Goal: Task Accomplishment & Management: Manage account settings

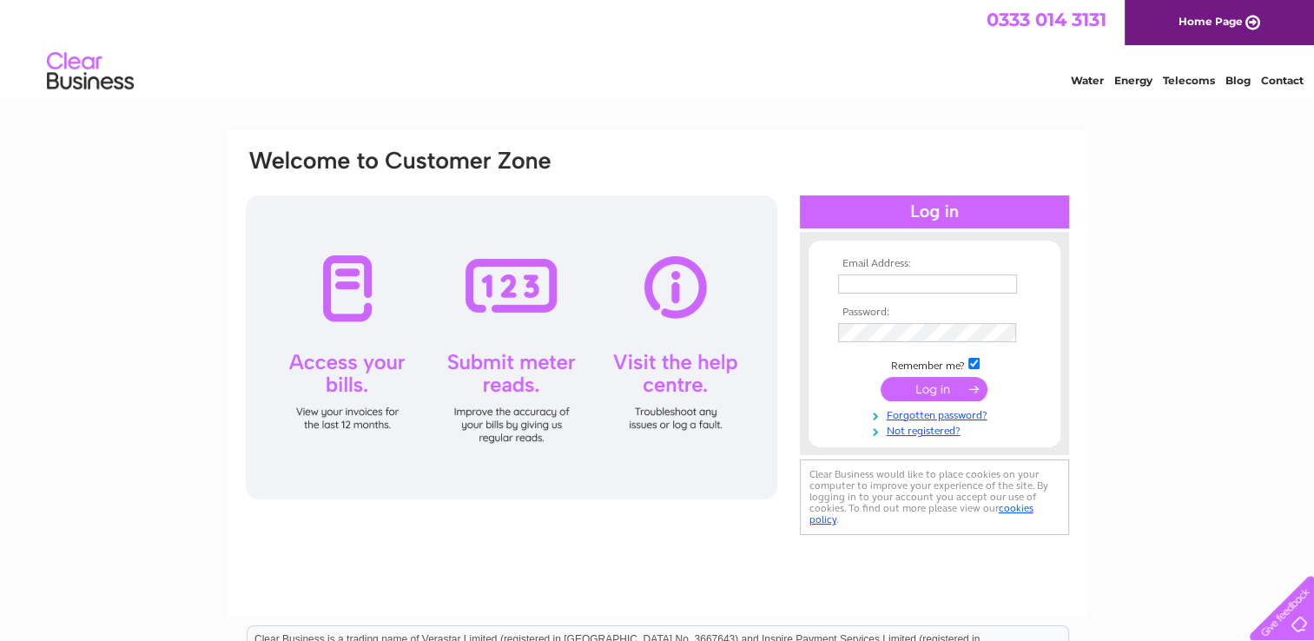
type input "treasurer@gdschurch.org.uk"
click at [826, 343] on form "Email Address: treasurer@gdschurch.org.uk Password:" at bounding box center [935, 349] width 252 height 182
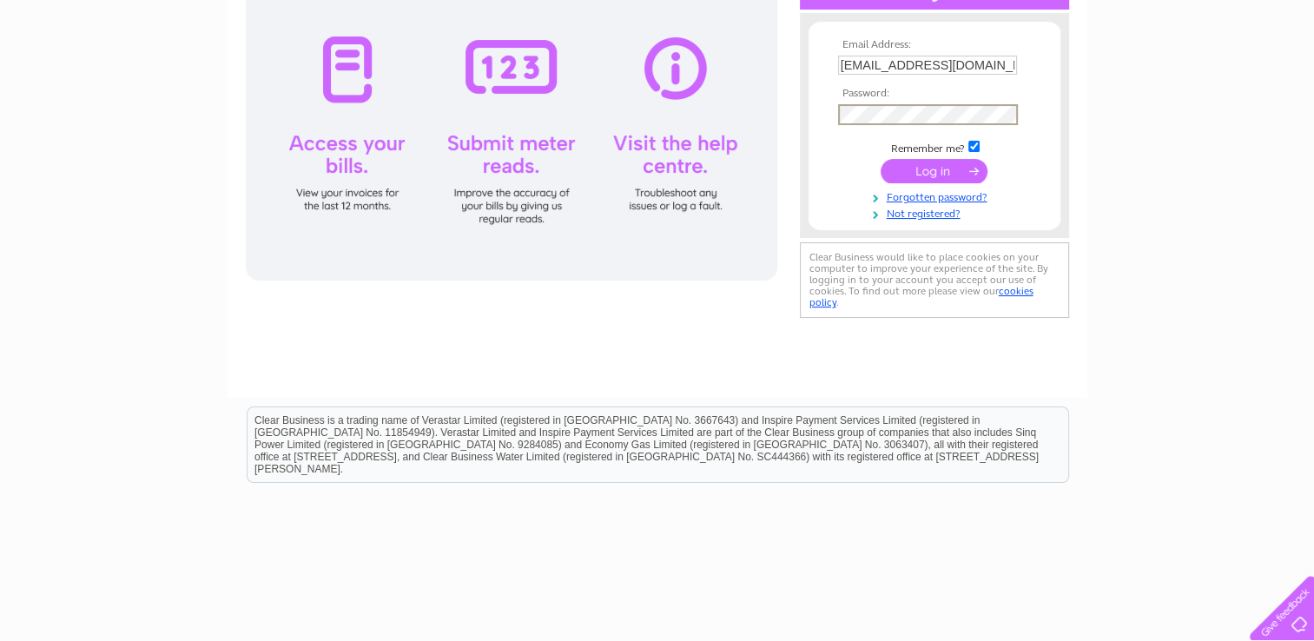
scroll to position [285, 0]
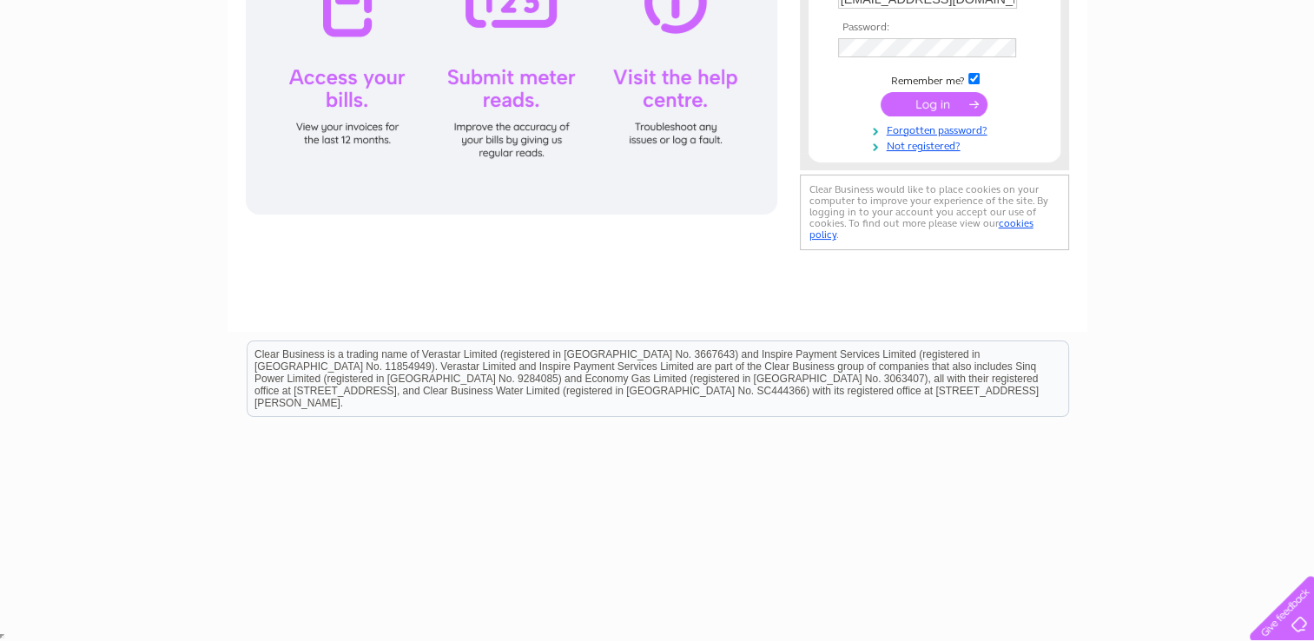
click at [944, 106] on input "submit" at bounding box center [934, 104] width 107 height 24
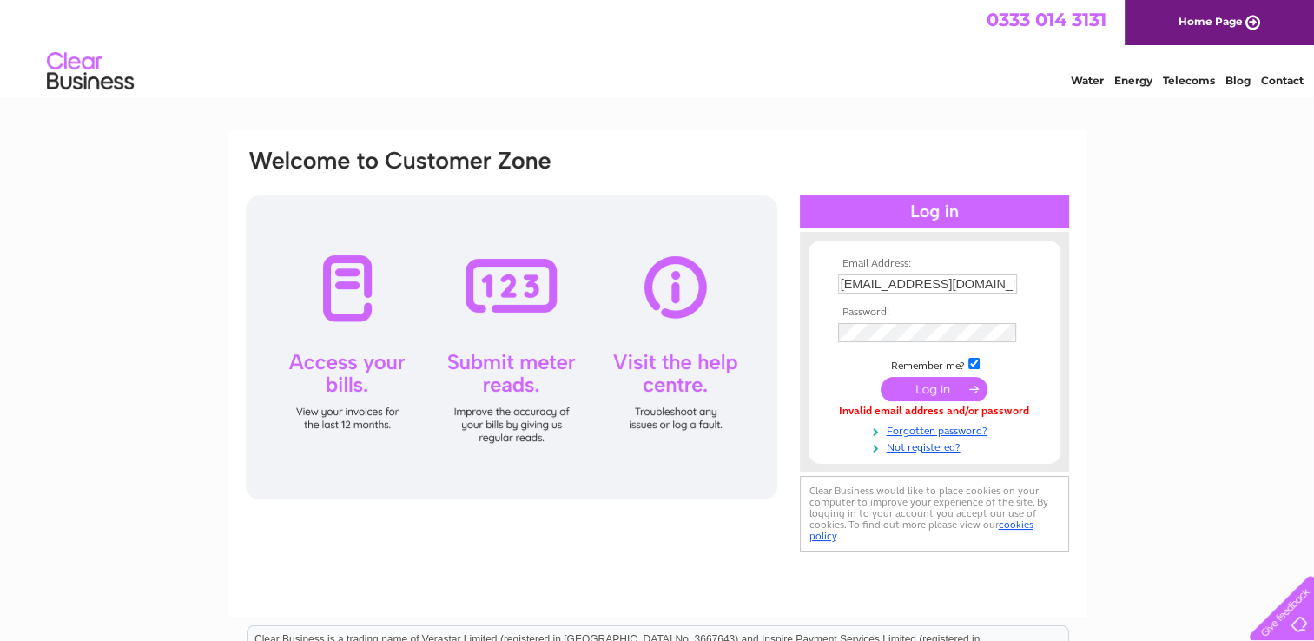
click at [928, 384] on input "submit" at bounding box center [934, 389] width 107 height 24
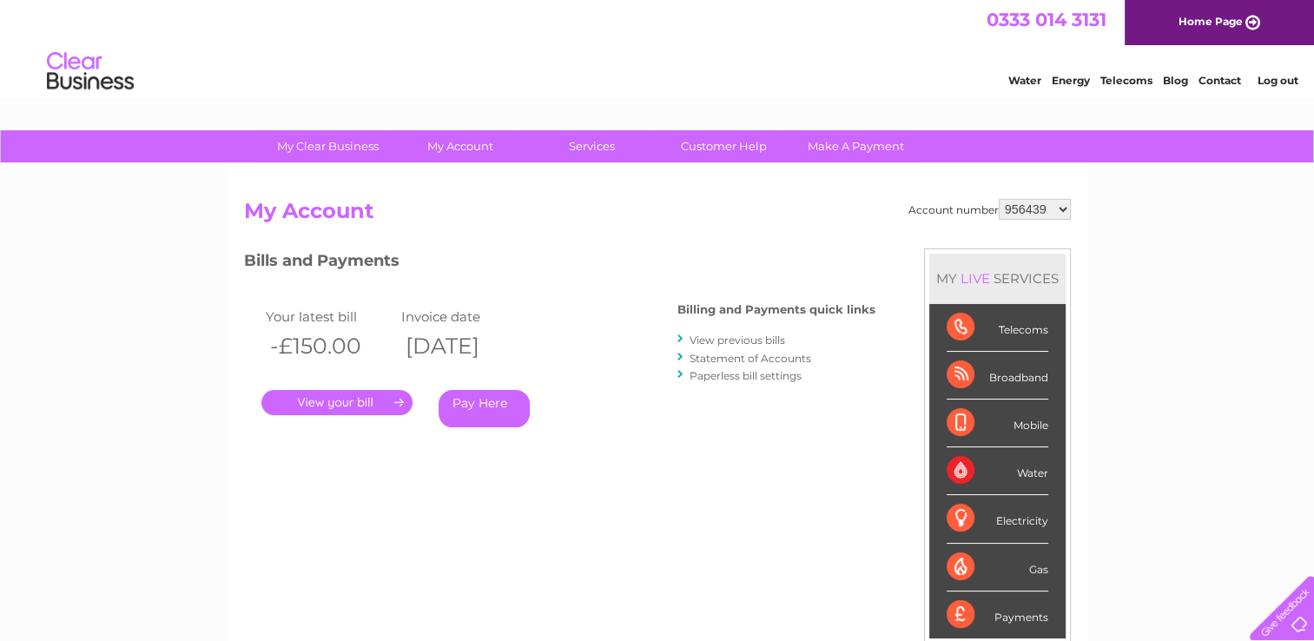
click at [1056, 204] on select "956439 1070491" at bounding box center [1035, 209] width 72 height 21
select select "1070491"
click at [999, 199] on select "956439 1070491" at bounding box center [1035, 209] width 72 height 21
click at [394, 401] on link "." at bounding box center [336, 402] width 151 height 25
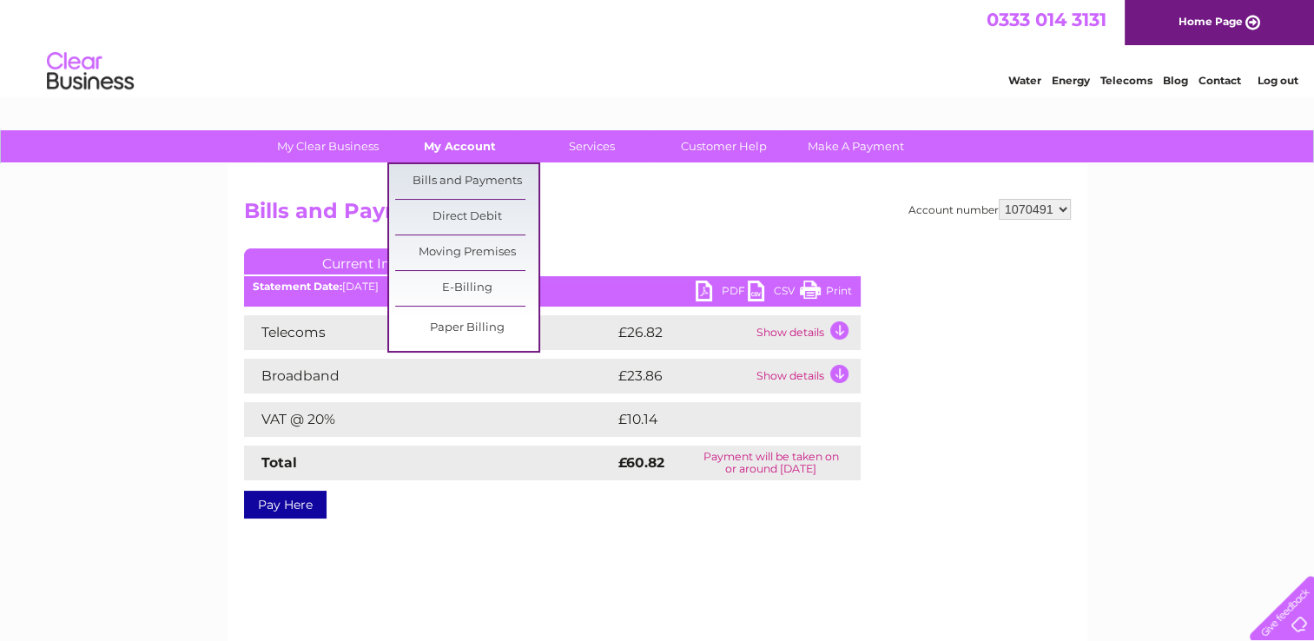
click at [448, 147] on link "My Account" at bounding box center [459, 146] width 143 height 32
click at [448, 184] on link "Bills and Payments" at bounding box center [466, 181] width 143 height 35
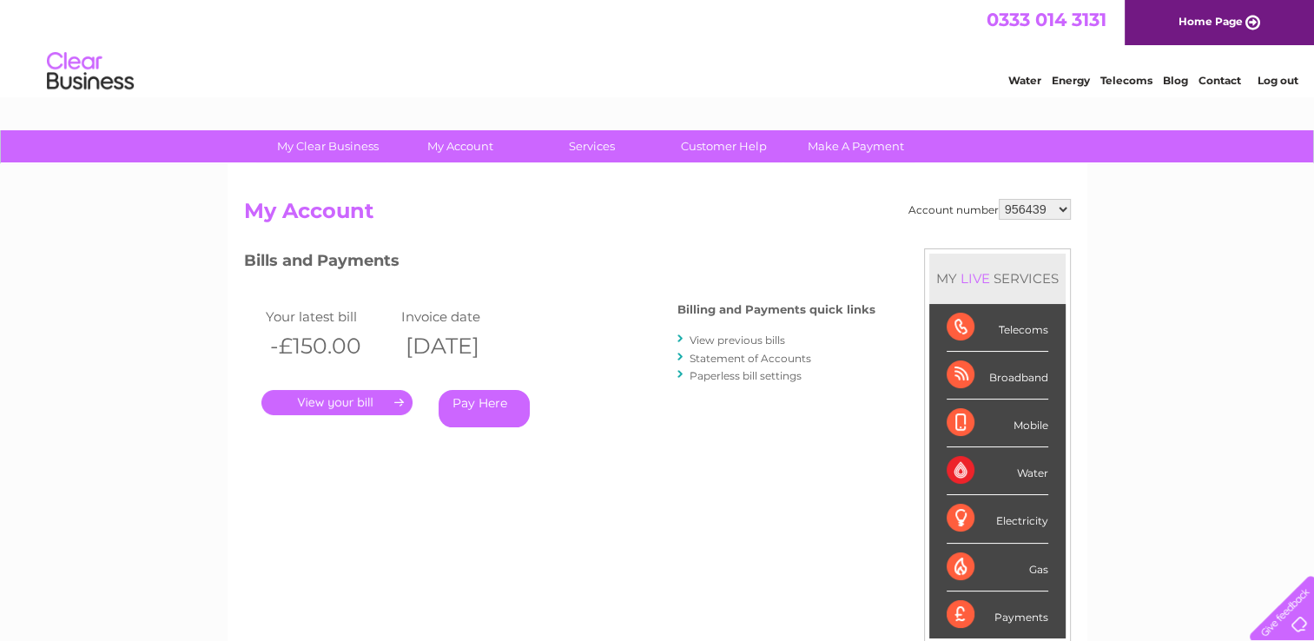
click at [1056, 207] on select "956439 1070491" at bounding box center [1035, 209] width 72 height 21
select select "1070491"
click at [999, 199] on select "956439 1070491" at bounding box center [1035, 209] width 72 height 21
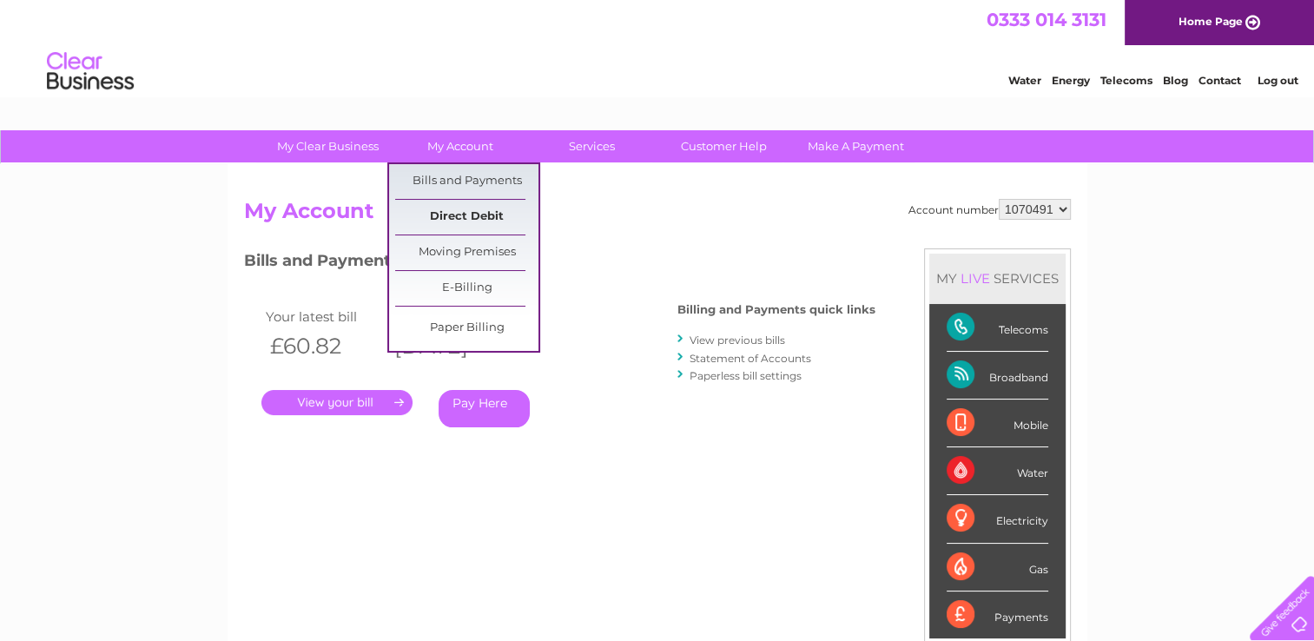
click at [459, 218] on link "Direct Debit" at bounding box center [466, 217] width 143 height 35
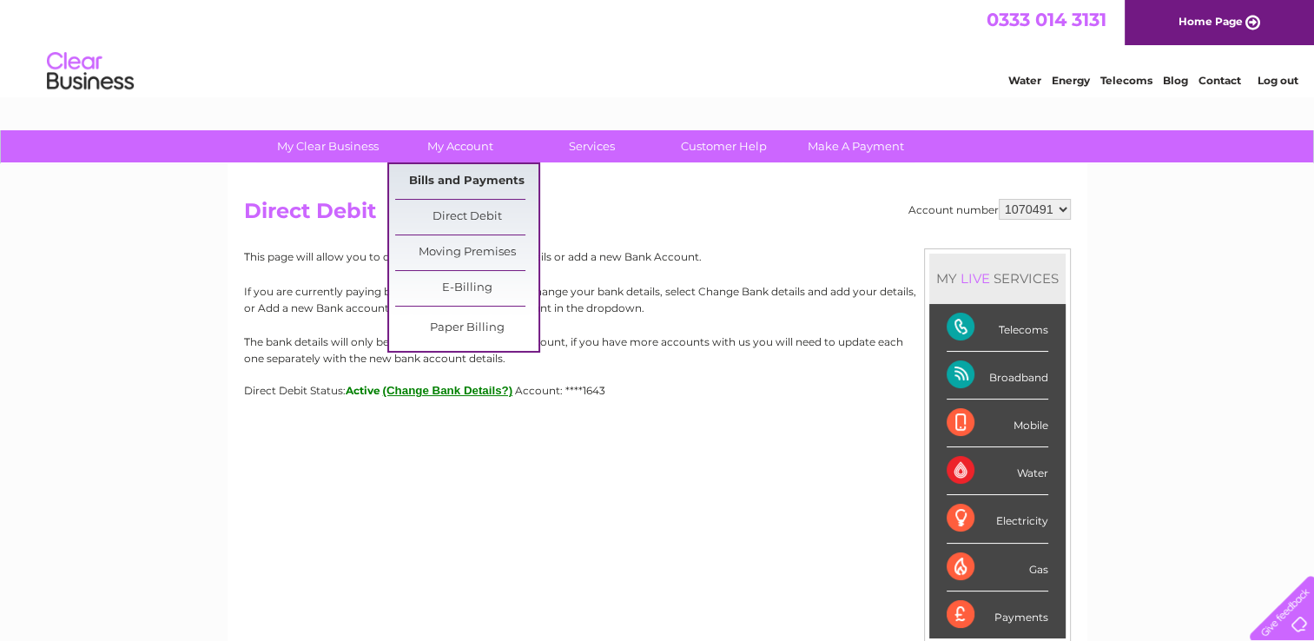
click at [448, 182] on link "Bills and Payments" at bounding box center [466, 181] width 143 height 35
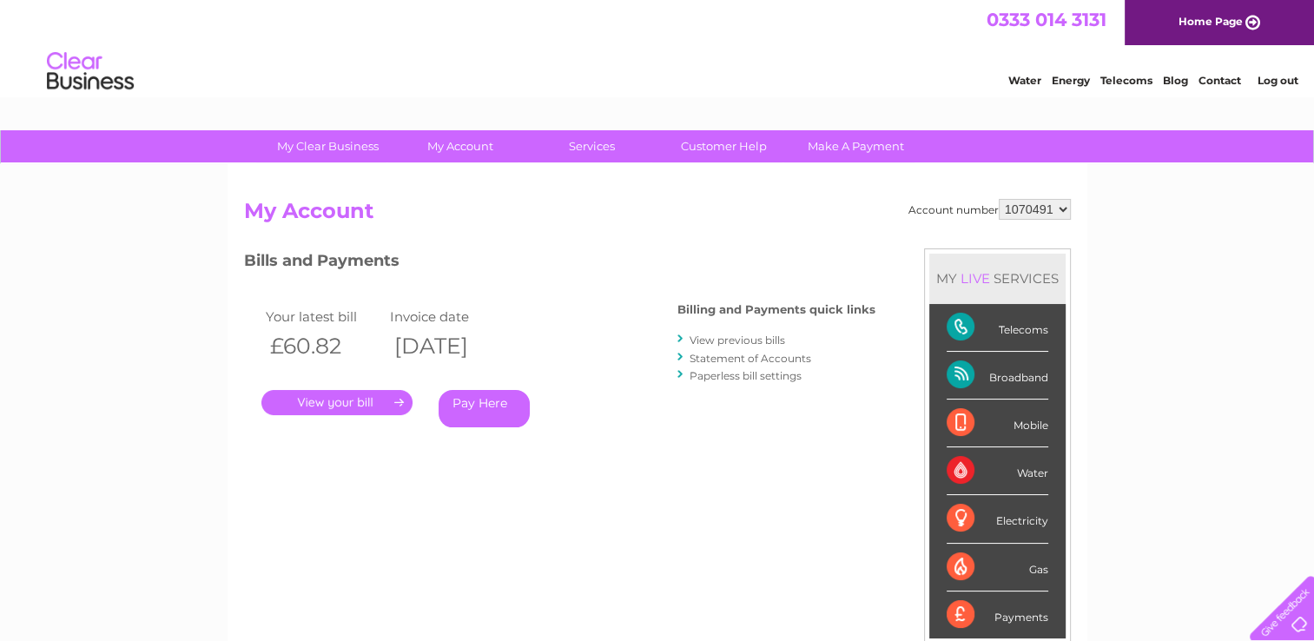
click at [341, 404] on link "." at bounding box center [336, 402] width 151 height 25
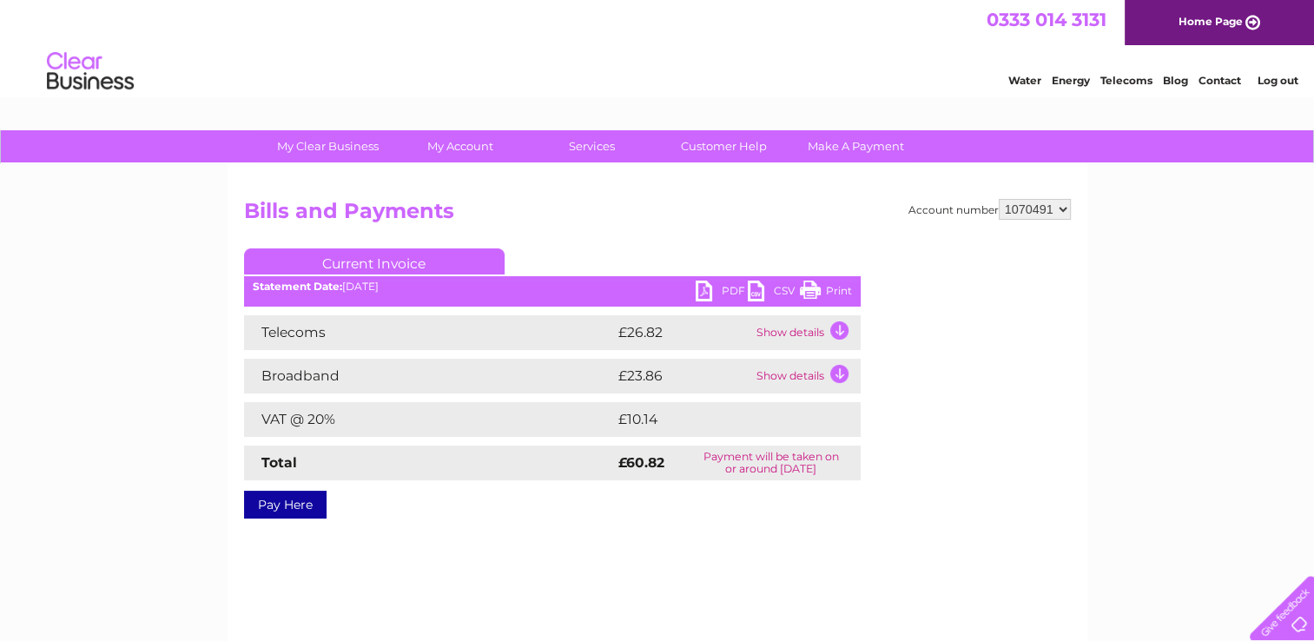
click at [1069, 211] on select "956439 1070491" at bounding box center [1035, 209] width 72 height 21
select select "956439"
click at [999, 199] on select "956439 1070491" at bounding box center [1035, 209] width 72 height 21
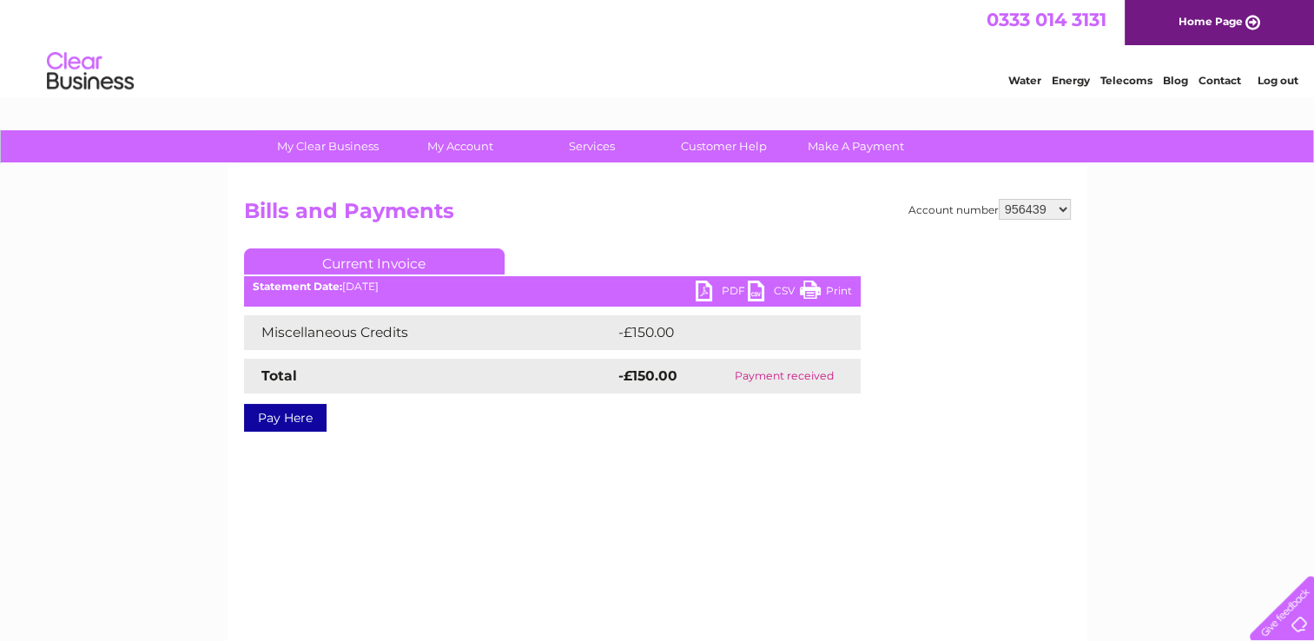
click at [1060, 209] on select "956439 1070491" at bounding box center [1035, 209] width 72 height 21
select select "1070491"
click at [999, 199] on select "956439 1070491" at bounding box center [1035, 209] width 72 height 21
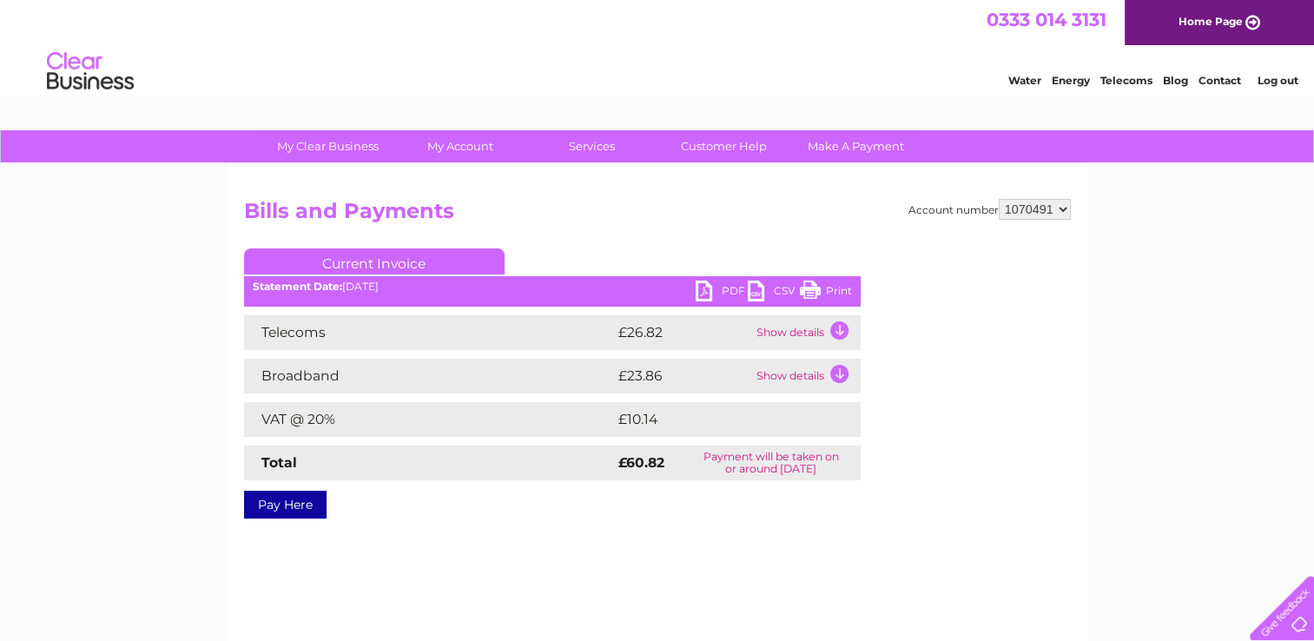
click at [1059, 206] on select "956439 1070491" at bounding box center [1035, 209] width 72 height 21
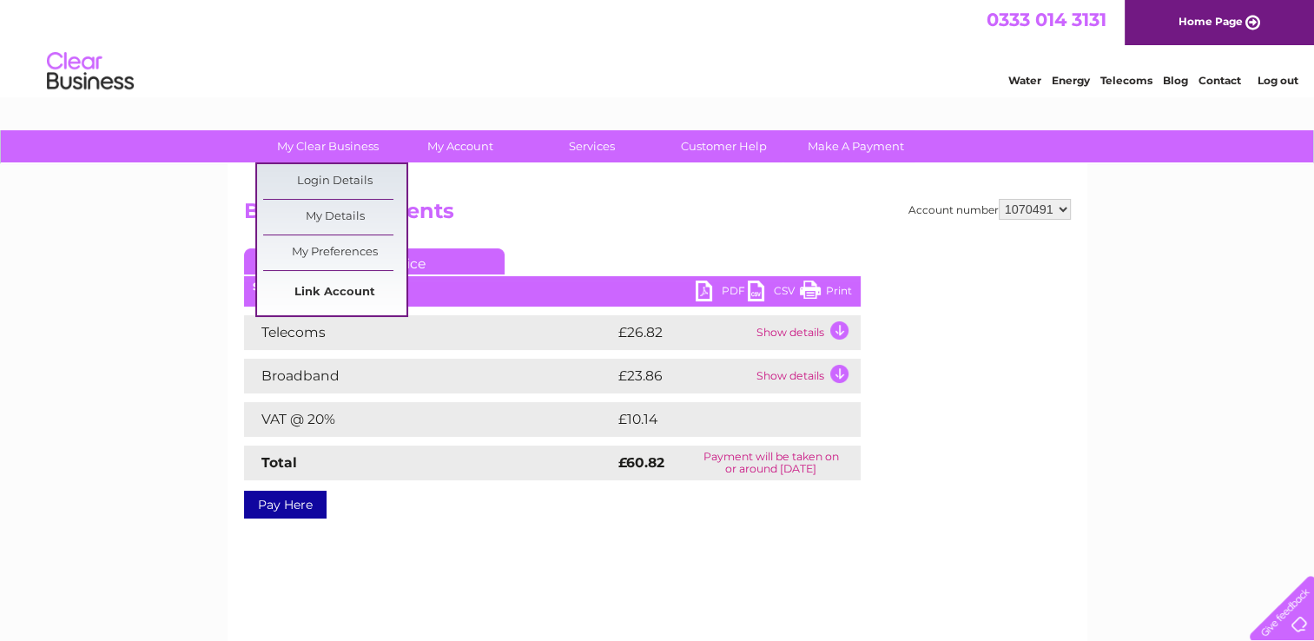
click at [315, 286] on link "Link Account" at bounding box center [334, 292] width 143 height 35
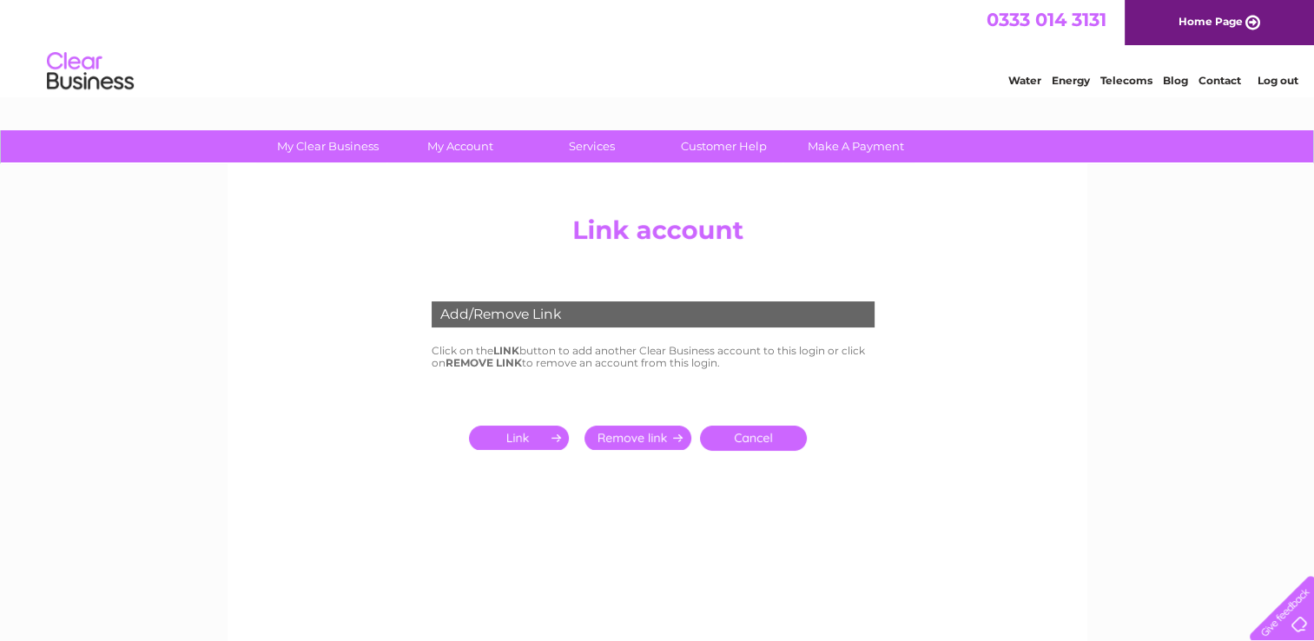
click at [521, 441] on input "submit" at bounding box center [522, 438] width 107 height 24
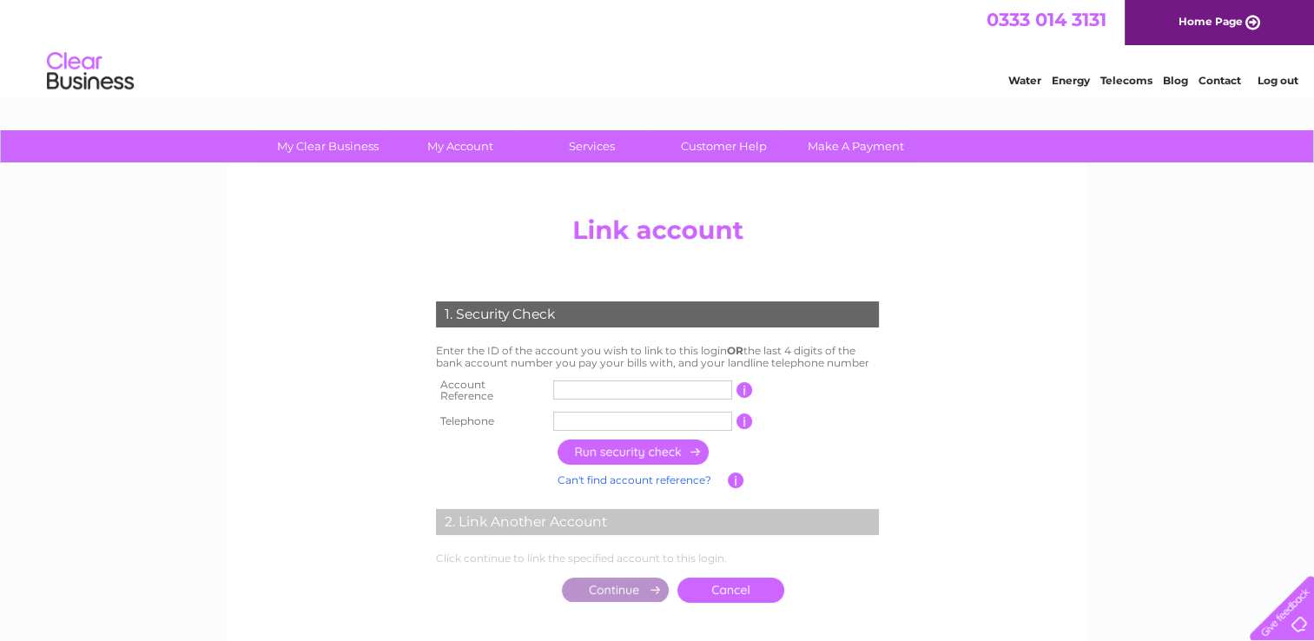
click at [571, 384] on input "text" at bounding box center [642, 389] width 179 height 19
type input "3032249"
type input "01313377936"
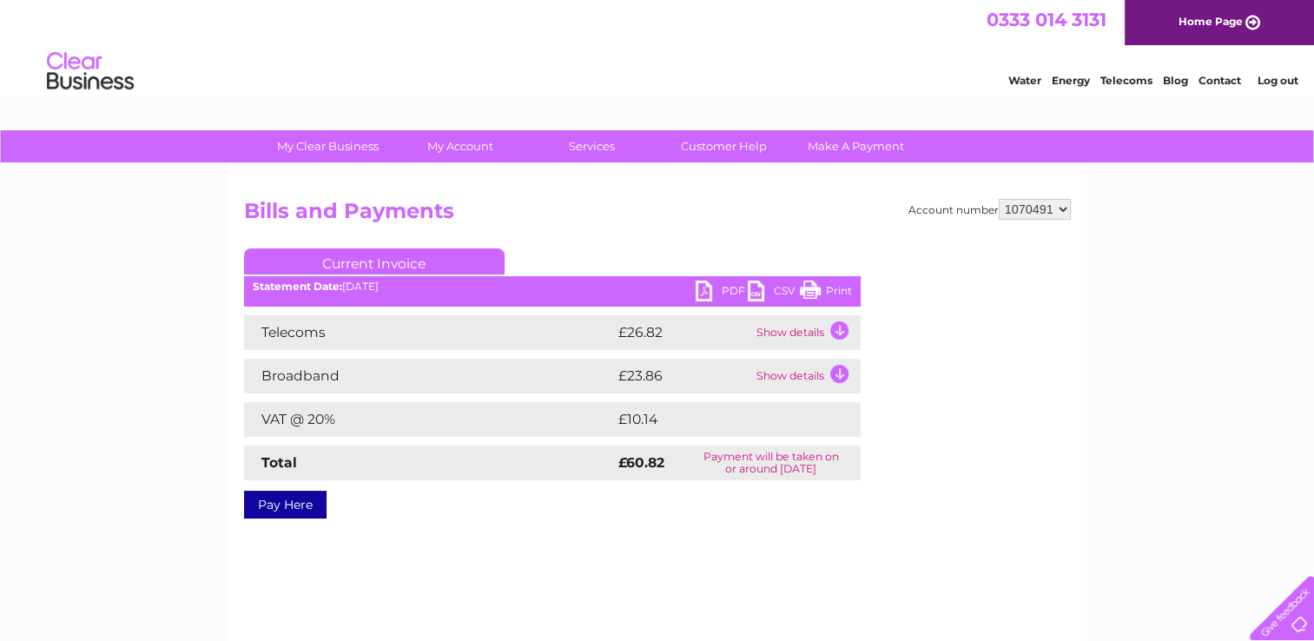
click at [1061, 215] on select "956439 1070491" at bounding box center [1035, 209] width 72 height 21
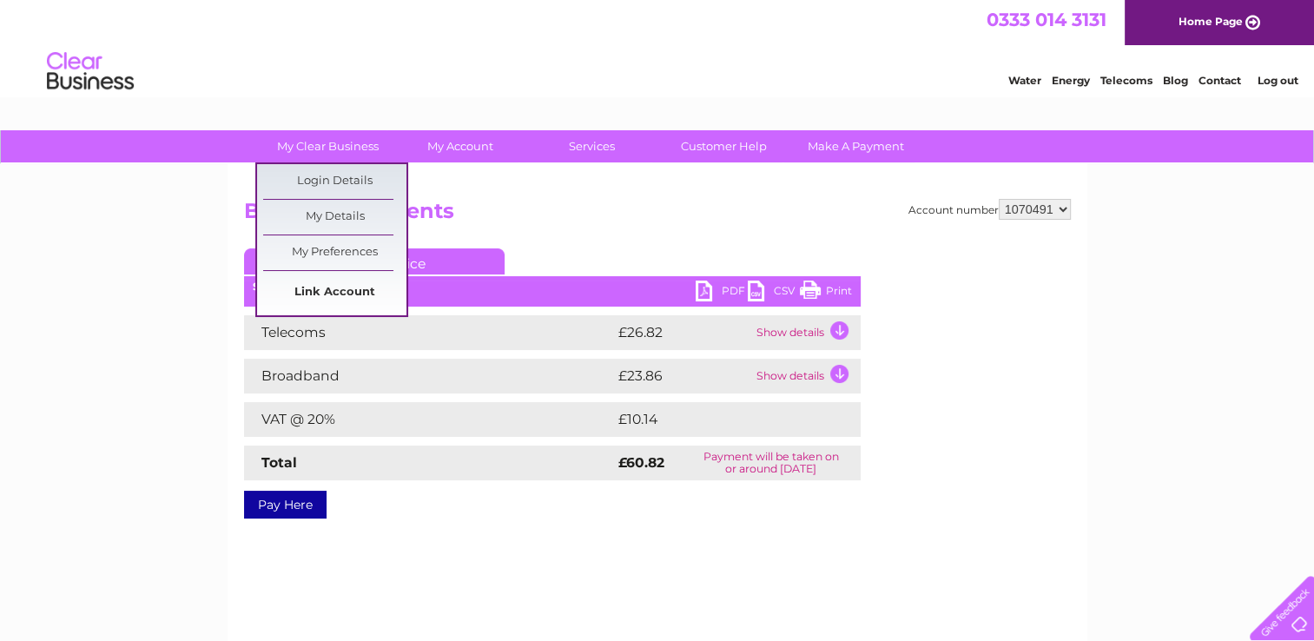
click at [347, 290] on link "Link Account" at bounding box center [334, 292] width 143 height 35
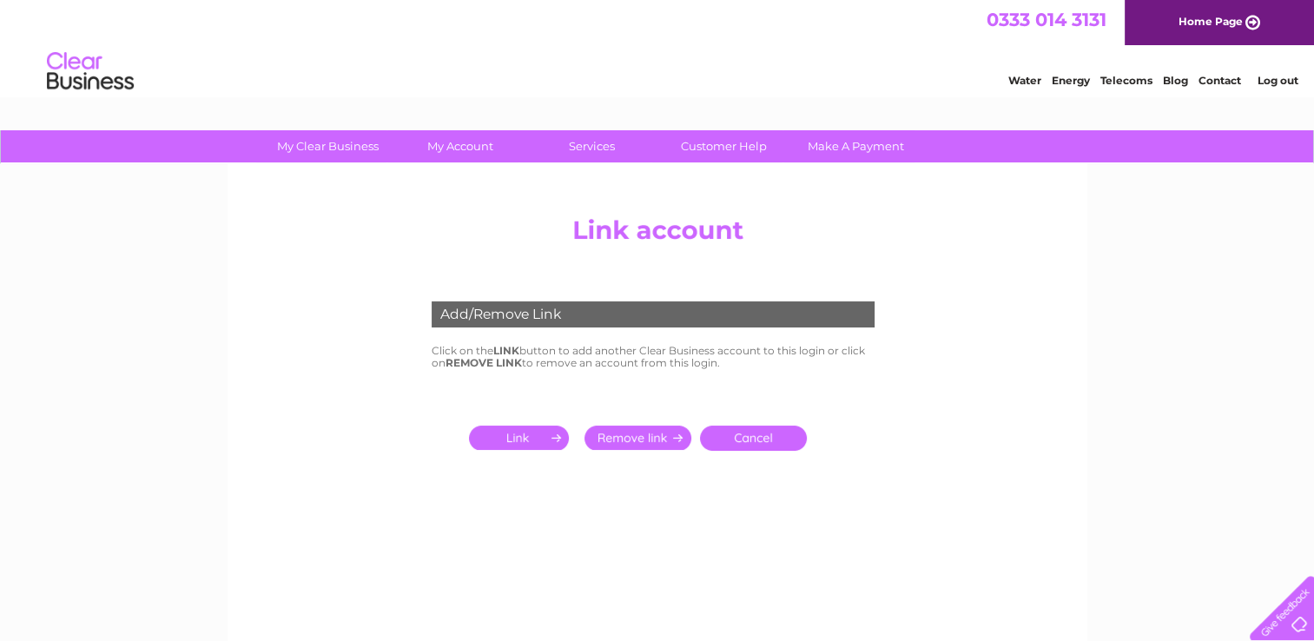
click at [536, 433] on input "submit" at bounding box center [522, 438] width 107 height 24
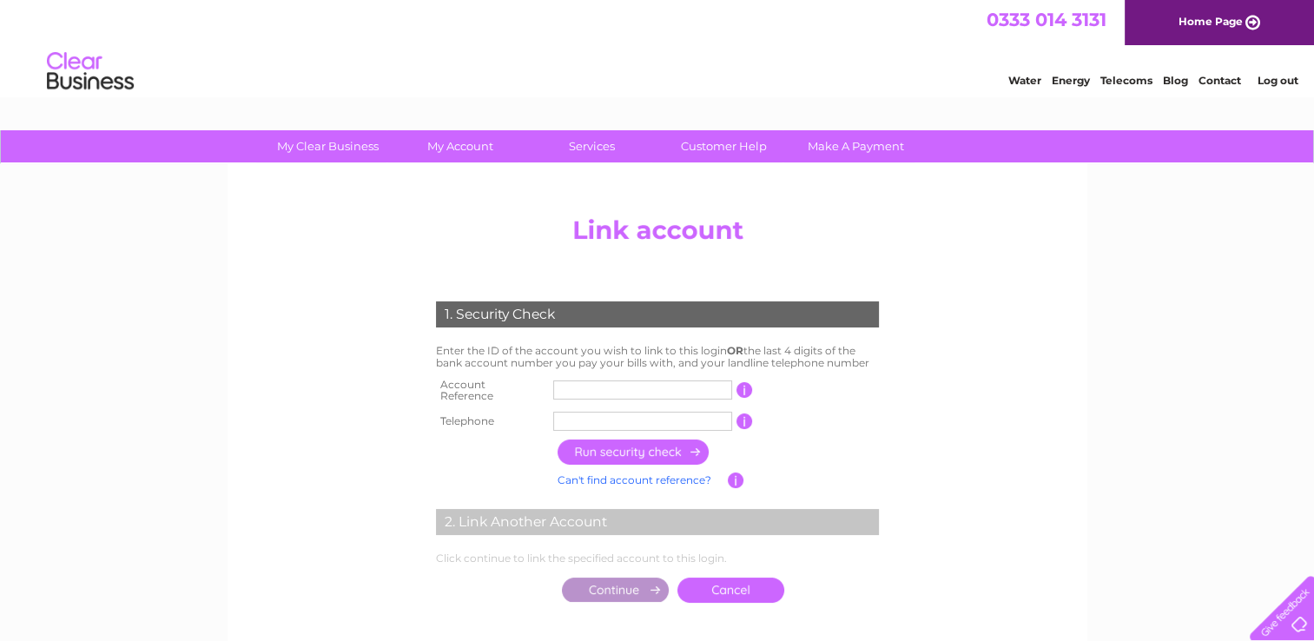
click at [563, 382] on input "text" at bounding box center [642, 389] width 179 height 19
type input "957433"
click at [620, 450] on input "button" at bounding box center [634, 452] width 153 height 25
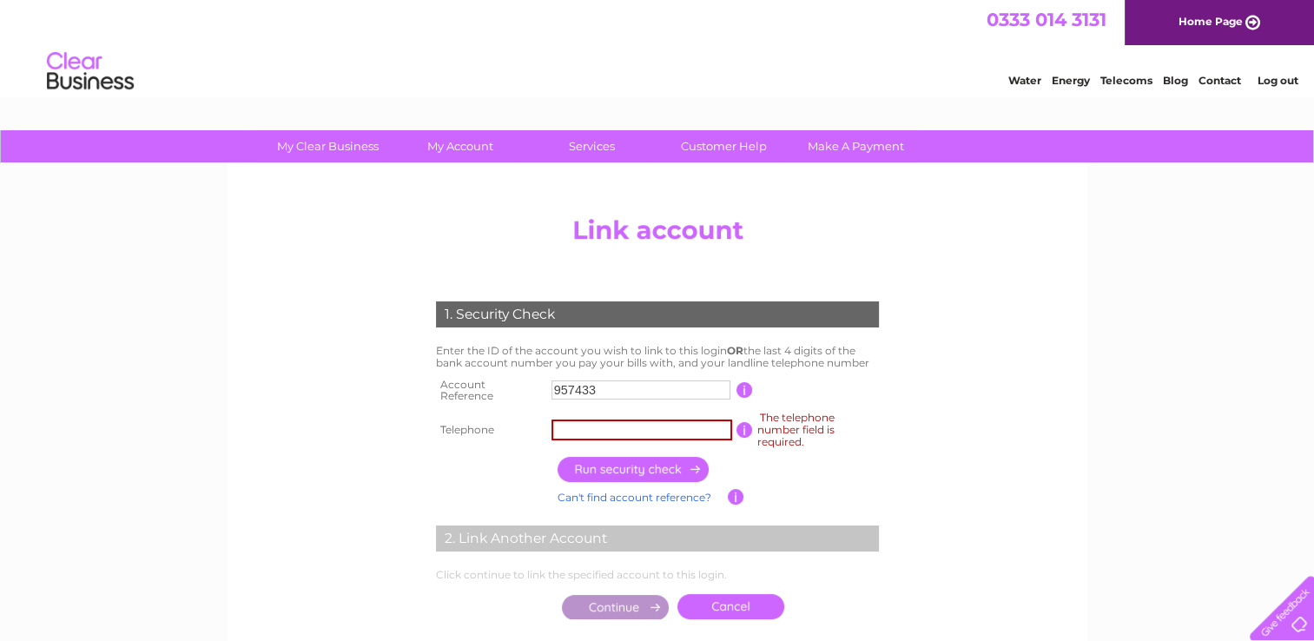
click at [580, 431] on input "text" at bounding box center [642, 430] width 181 height 21
type input "01313377936"
click at [605, 466] on input "button" at bounding box center [634, 469] width 153 height 25
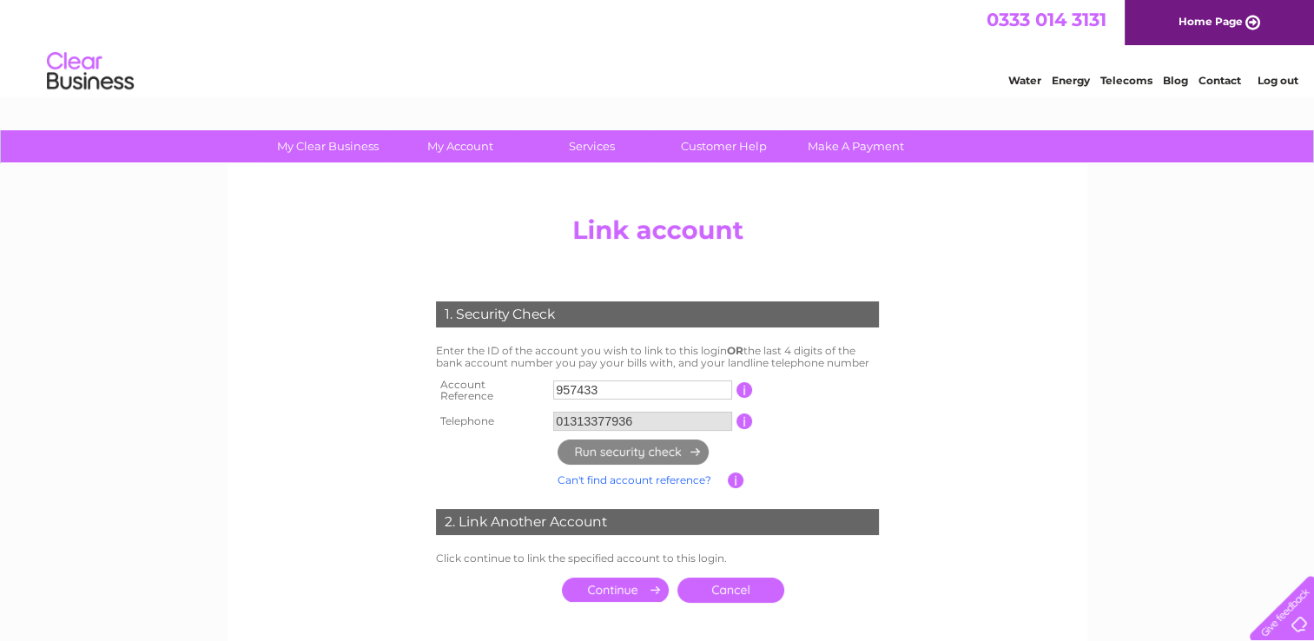
click at [612, 580] on input "submit" at bounding box center [615, 590] width 107 height 24
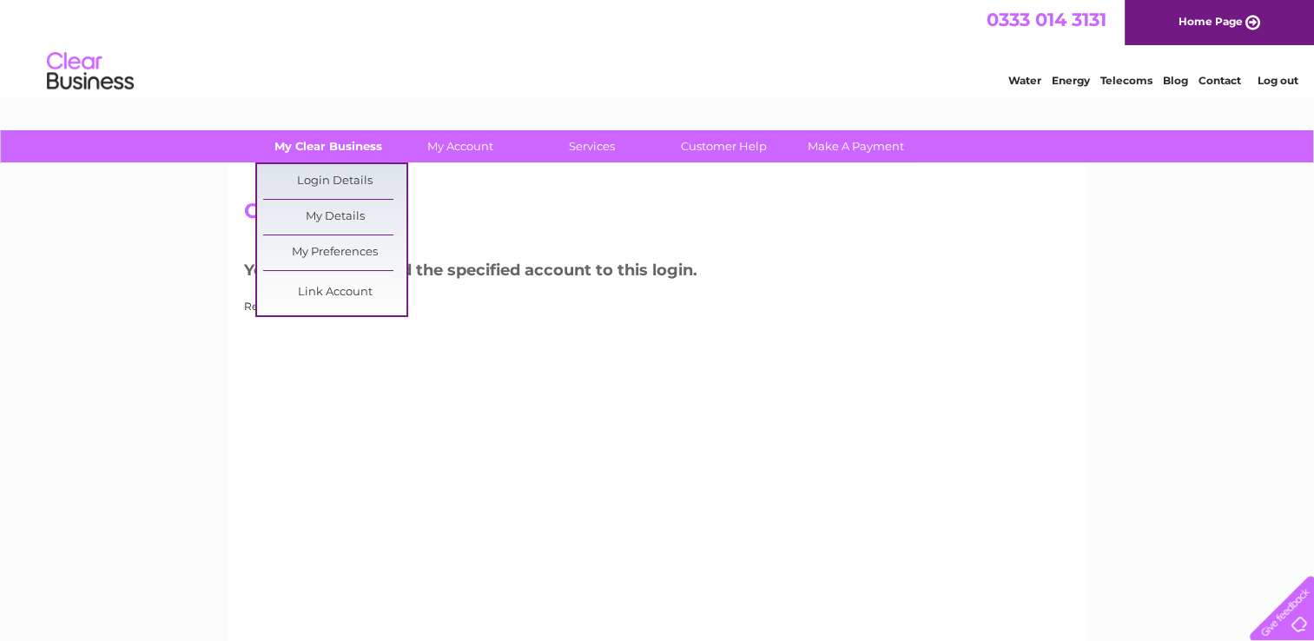
click at [364, 144] on link "My Clear Business" at bounding box center [327, 146] width 143 height 32
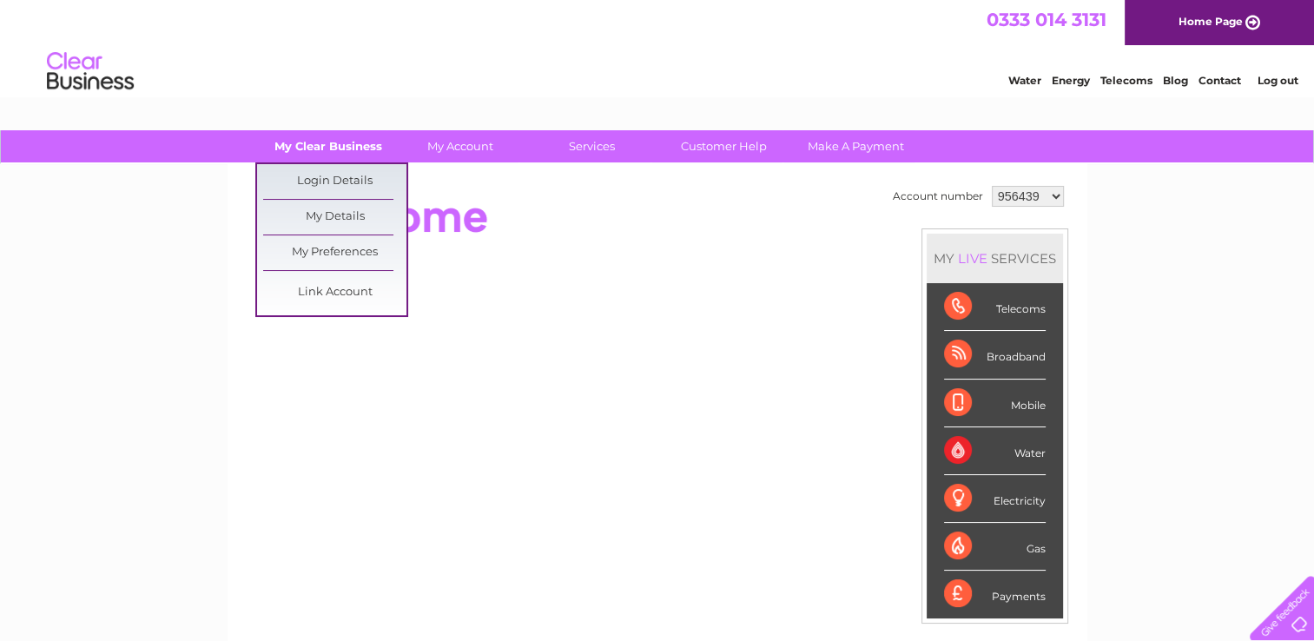
drag, startPoint x: 352, startPoint y: 139, endPoint x: 347, endPoint y: 149, distance: 10.9
click at [351, 141] on link "My Clear Business" at bounding box center [327, 146] width 143 height 32
click at [343, 175] on link "Login Details" at bounding box center [334, 181] width 143 height 35
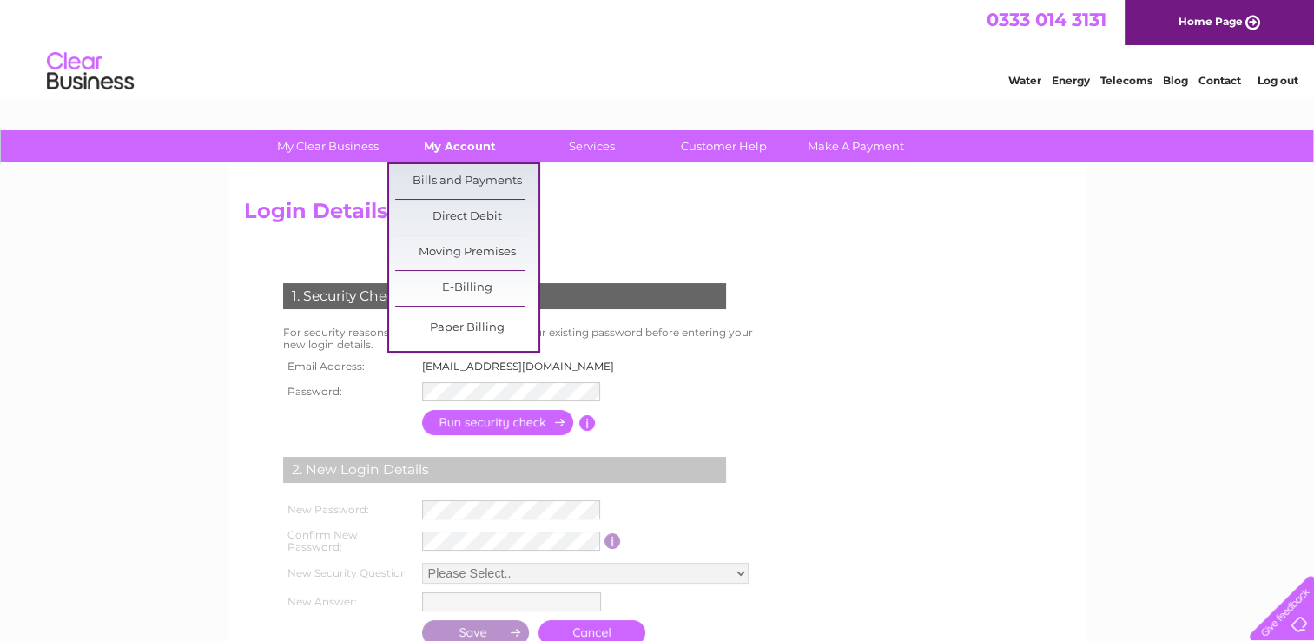
click at [439, 142] on link "My Account" at bounding box center [459, 146] width 143 height 32
click at [443, 175] on link "Bills and Payments" at bounding box center [466, 181] width 143 height 35
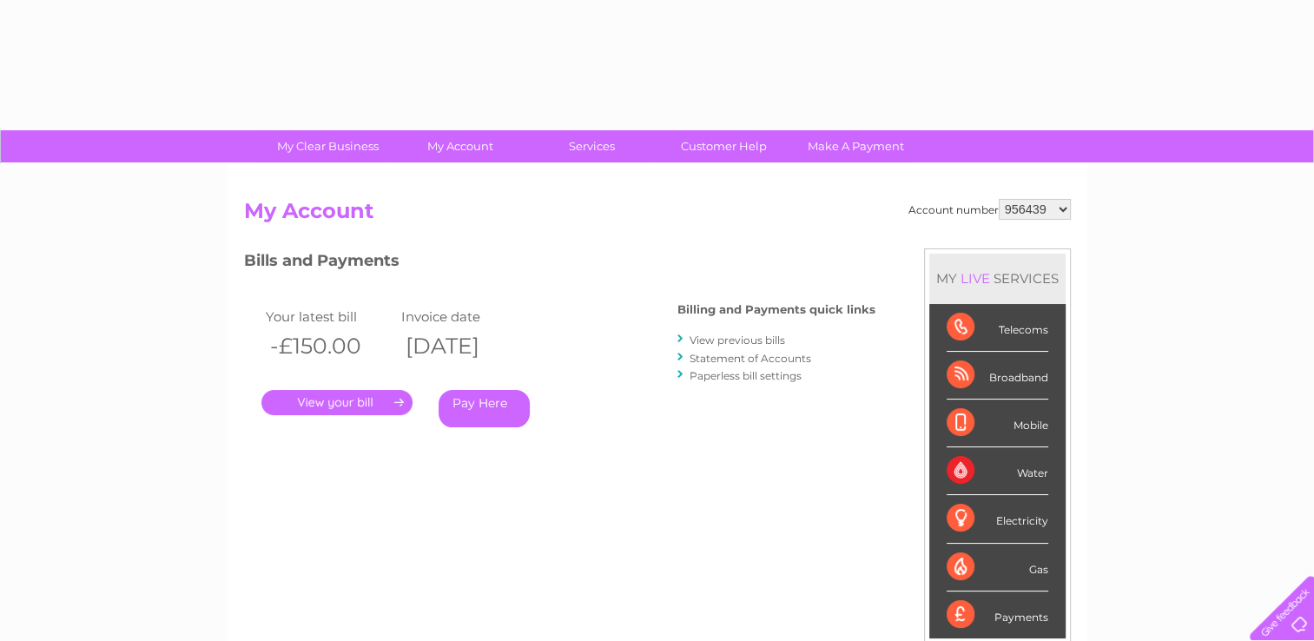
click at [1067, 206] on select "956439 957433 1070491" at bounding box center [1035, 209] width 72 height 21
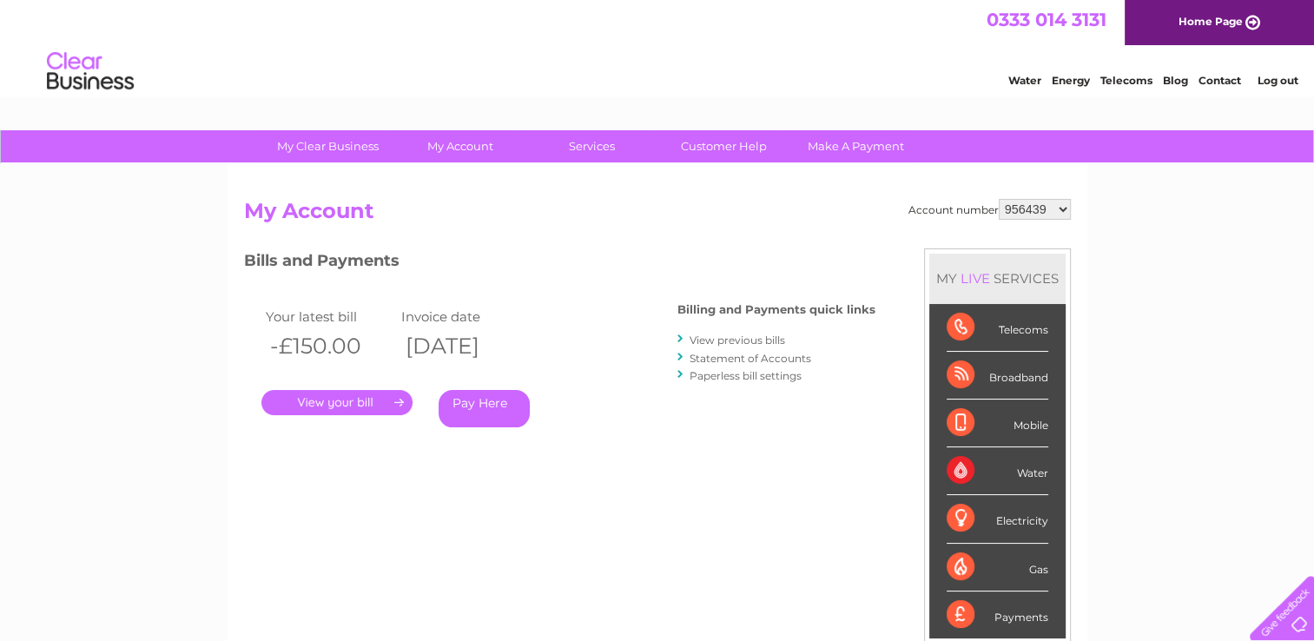
click at [1125, 248] on div "My Clear Business Login Details My Details My Preferences Link Account My Accou…" at bounding box center [657, 583] width 1314 height 906
click at [1060, 204] on select "956439 957433 1070491" at bounding box center [1035, 209] width 72 height 21
click at [1063, 205] on select "956439 957433 1070491" at bounding box center [1035, 209] width 72 height 21
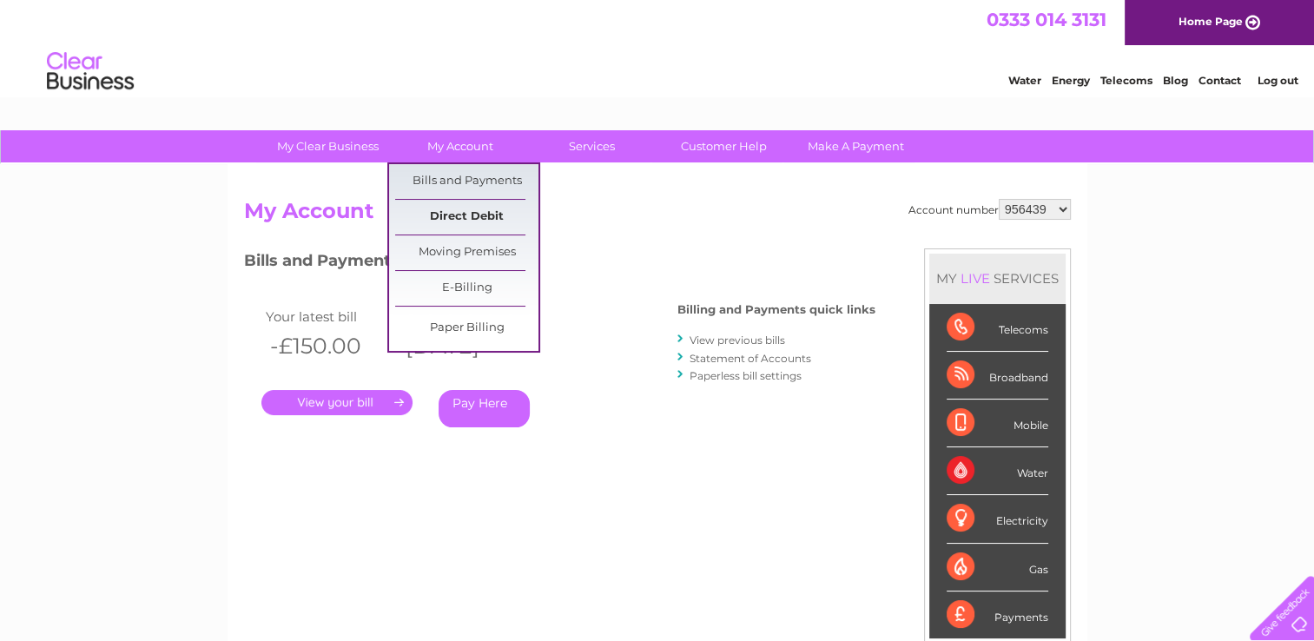
click at [474, 216] on link "Direct Debit" at bounding box center [466, 217] width 143 height 35
